Goal: Task Accomplishment & Management: Manage account settings

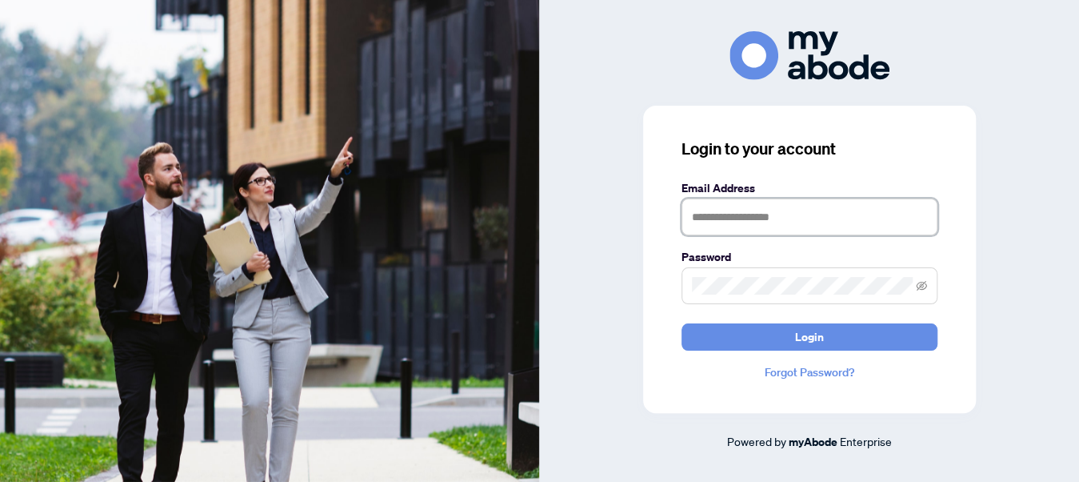
click at [732, 214] on input "text" at bounding box center [810, 216] width 256 height 37
type input "**********"
click at [682, 323] on button "Login" at bounding box center [810, 336] width 256 height 27
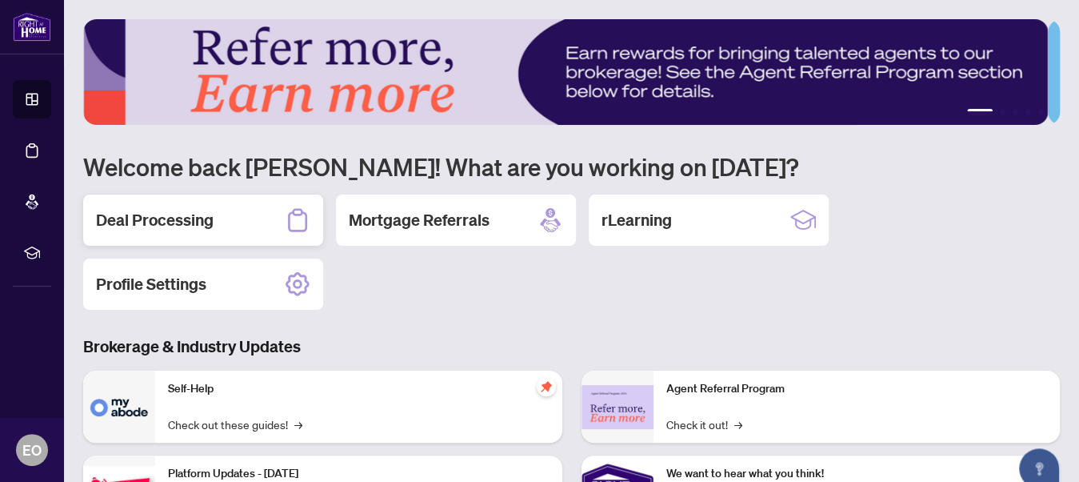
click at [178, 229] on h2 "Deal Processing" at bounding box center [155, 220] width 118 height 22
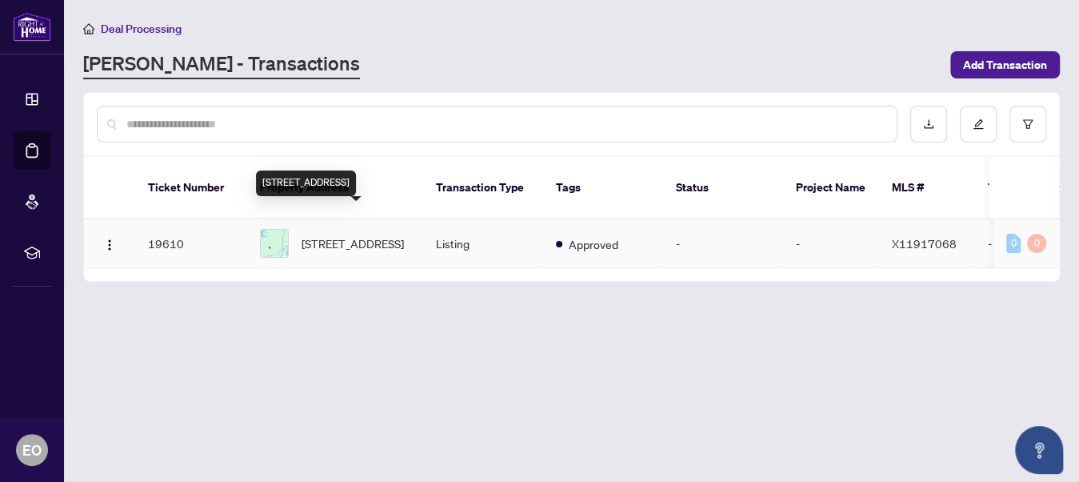
click at [314, 234] on span "[STREET_ADDRESS]" at bounding box center [353, 243] width 102 height 18
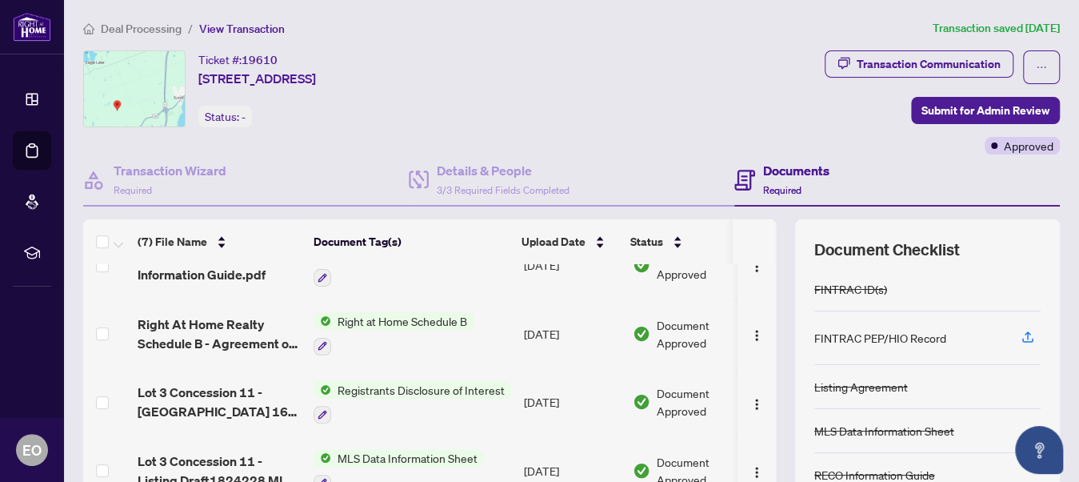
click at [140, 31] on span "Deal Processing" at bounding box center [141, 29] width 81 height 14
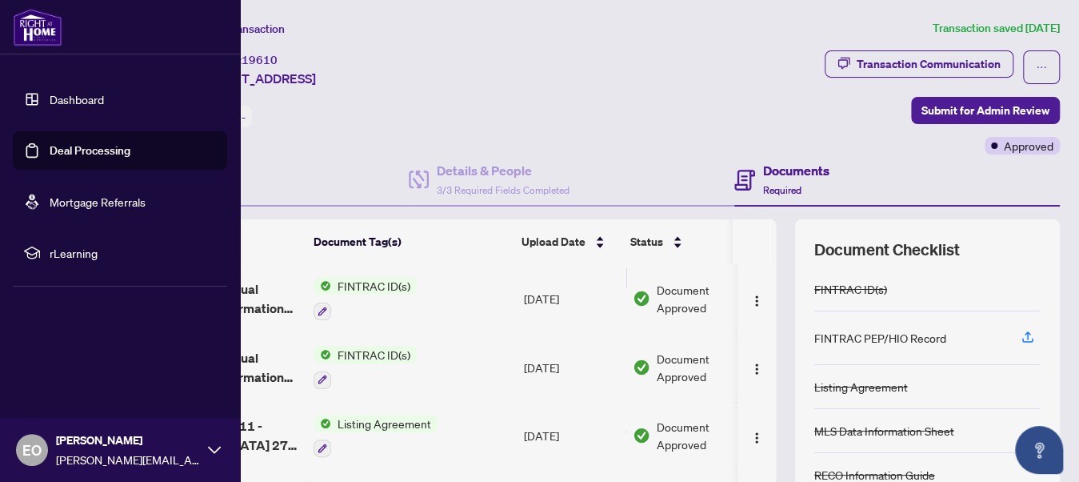
click at [93, 99] on link "Dashboard" at bounding box center [77, 99] width 54 height 14
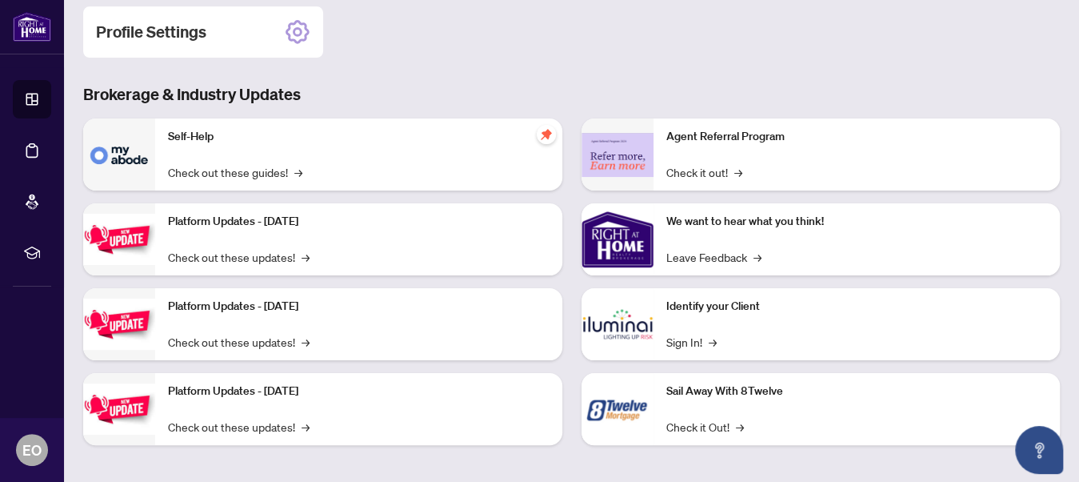
scroll to position [257, 0]
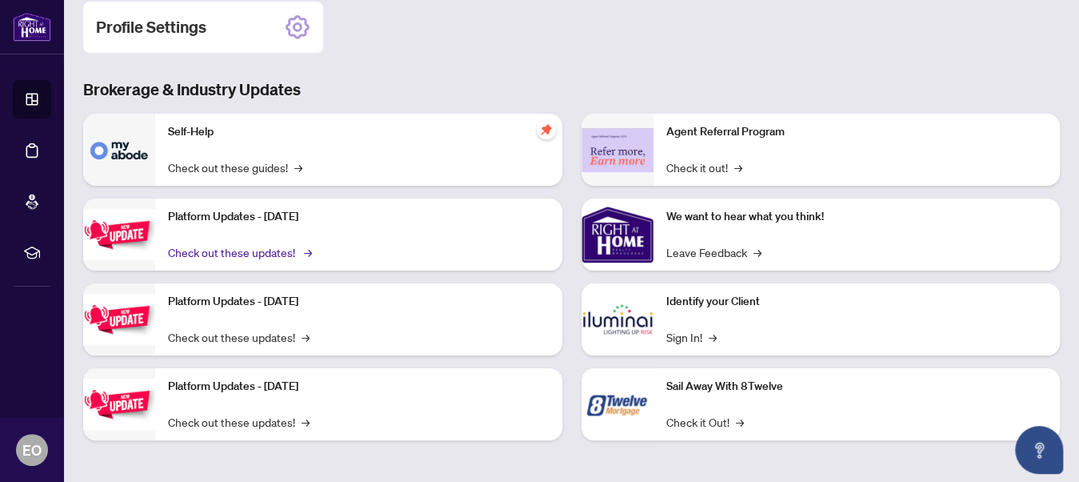
click at [211, 248] on link "Check out these updates! →" at bounding box center [239, 252] width 142 height 18
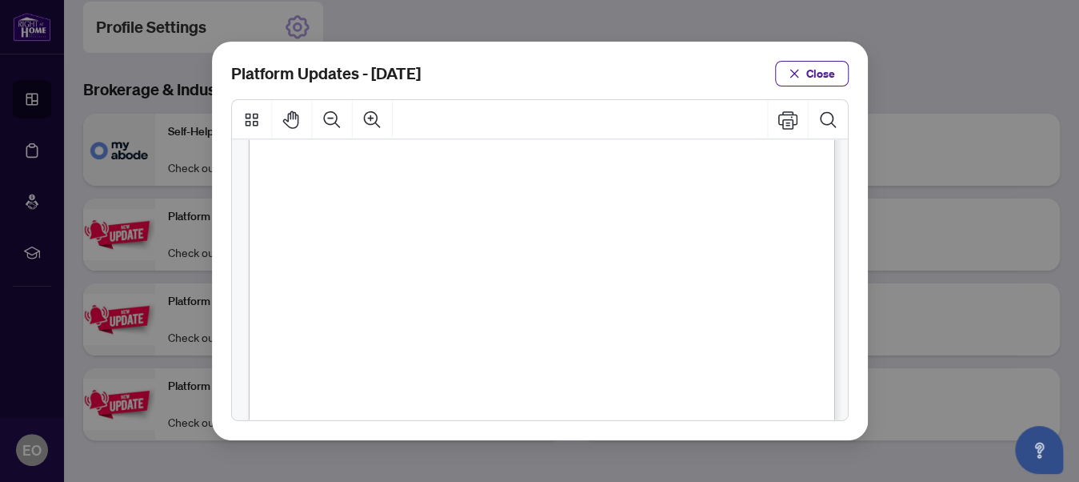
scroll to position [492, 0]
click at [843, 70] on button "Close" at bounding box center [812, 74] width 74 height 26
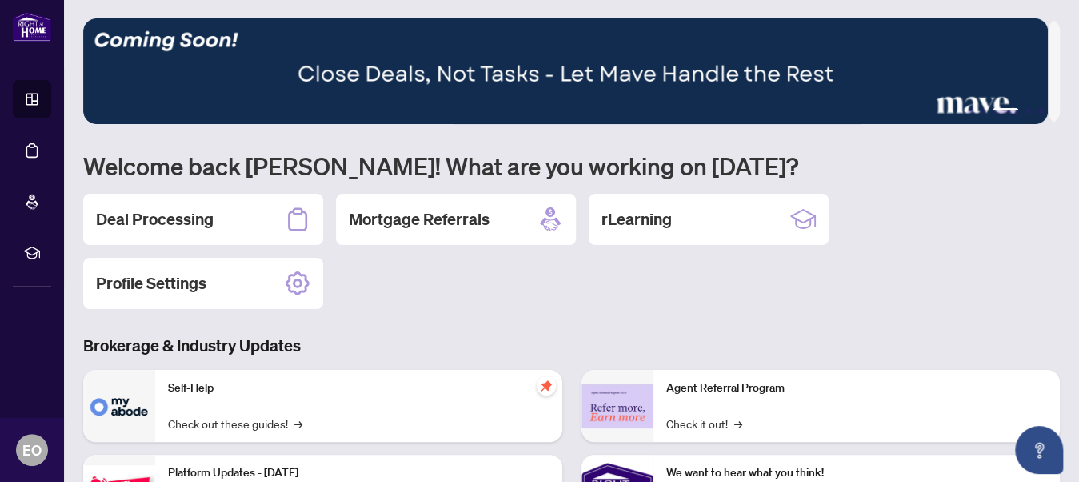
scroll to position [0, 0]
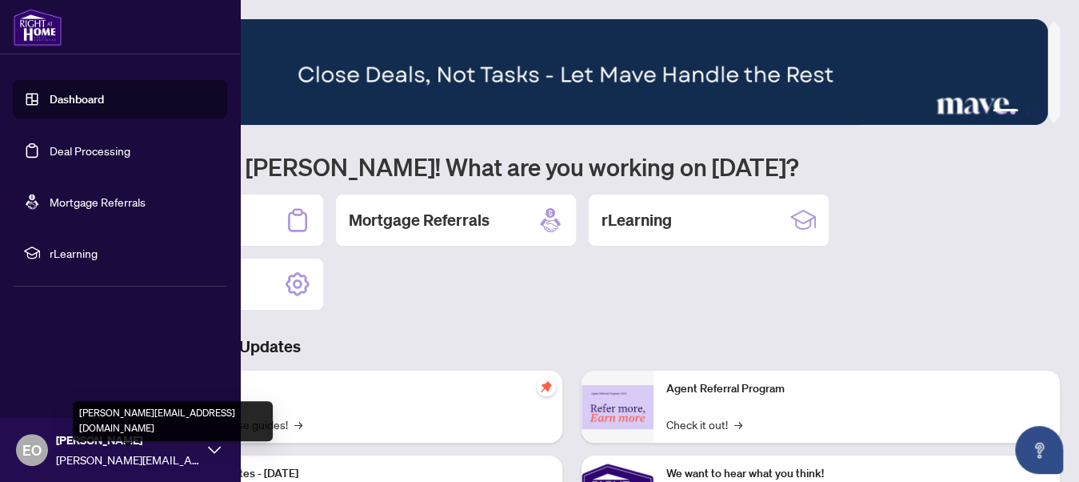
click at [119, 455] on span "[PERSON_NAME][EMAIL_ADDRESS][DOMAIN_NAME]" at bounding box center [128, 459] width 144 height 18
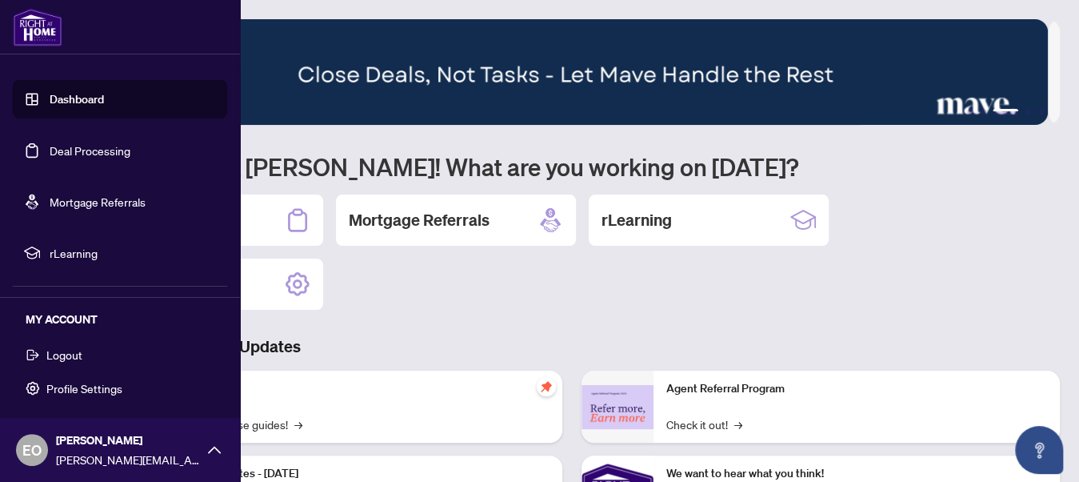
click at [70, 355] on span "Logout" at bounding box center [64, 355] width 36 height 26
